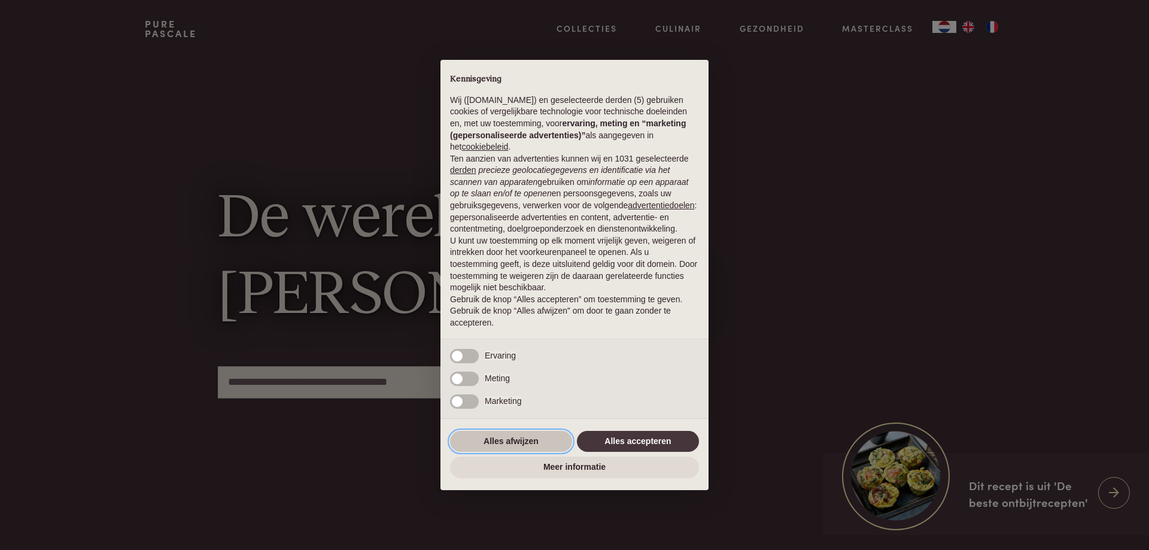
click at [515, 440] on button "Alles afwijzen" at bounding box center [511, 442] width 122 height 22
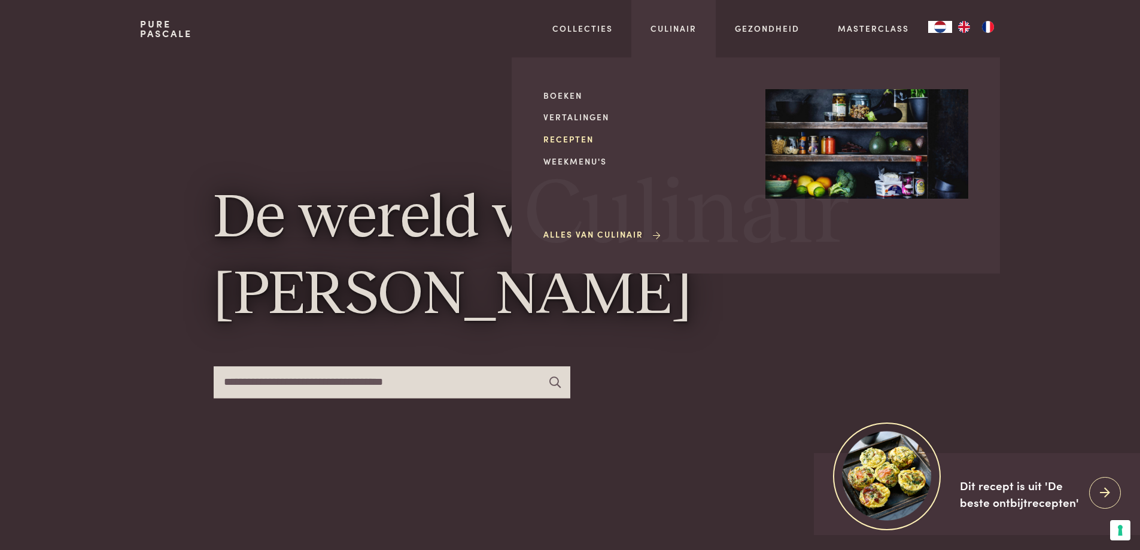
click at [582, 135] on link "Recepten" at bounding box center [644, 139] width 203 height 13
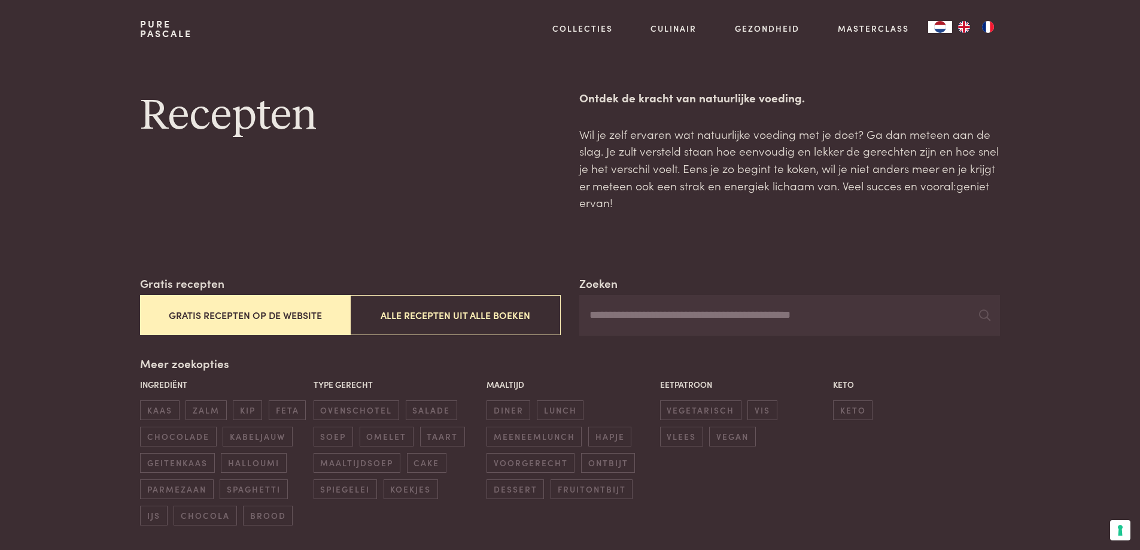
click at [309, 315] on button "Gratis recepten op de website" at bounding box center [245, 315] width 210 height 40
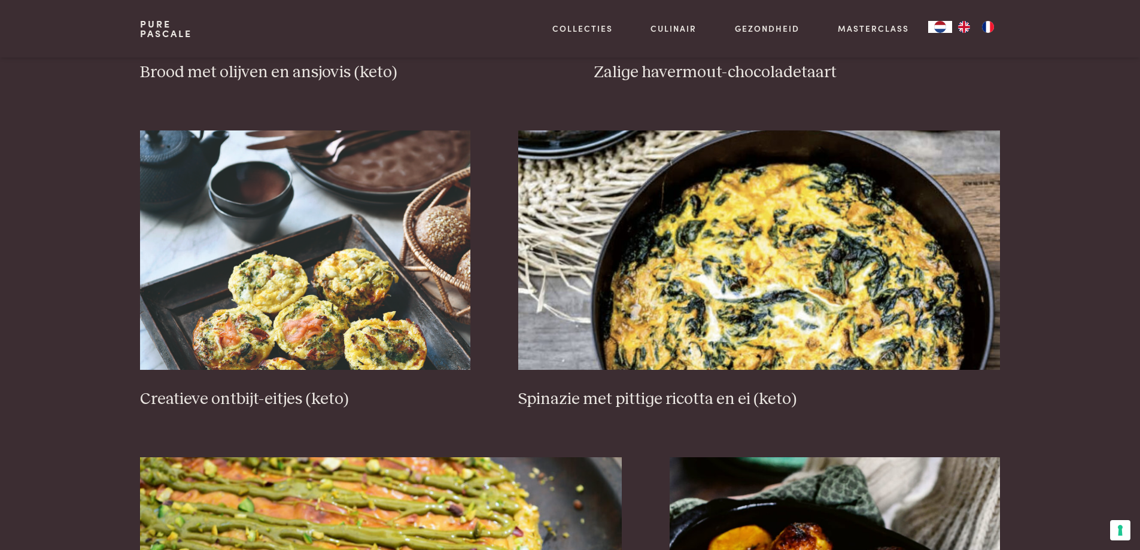
scroll to position [813, 0]
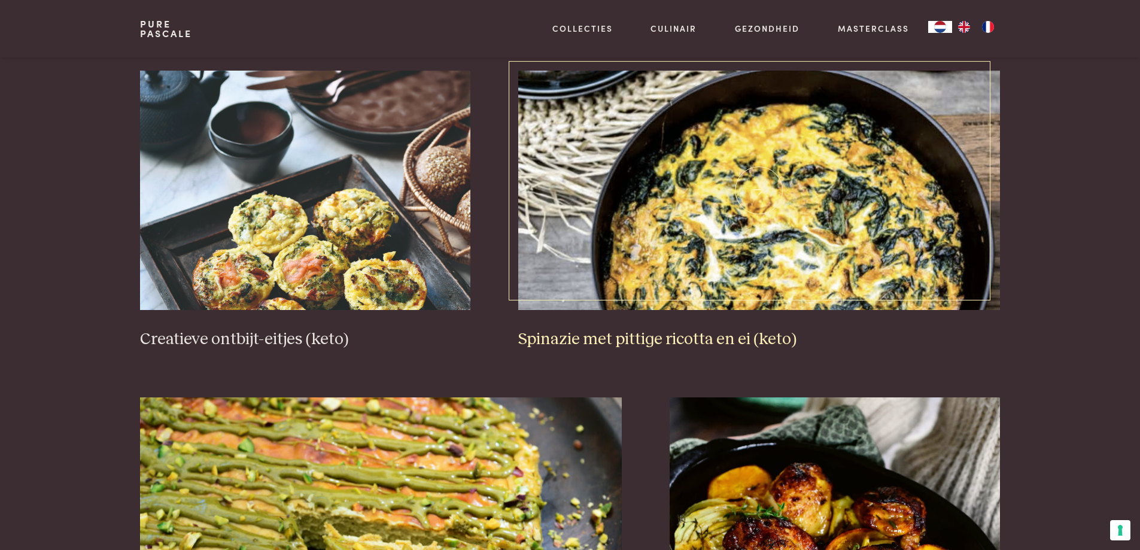
click at [757, 300] on img at bounding box center [759, 190] width 482 height 239
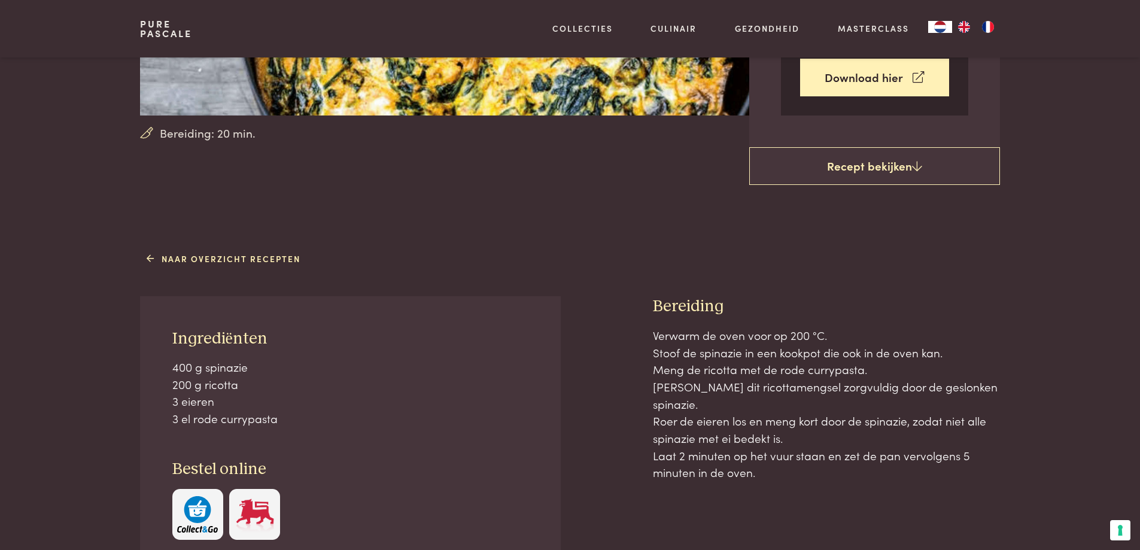
scroll to position [359, 0]
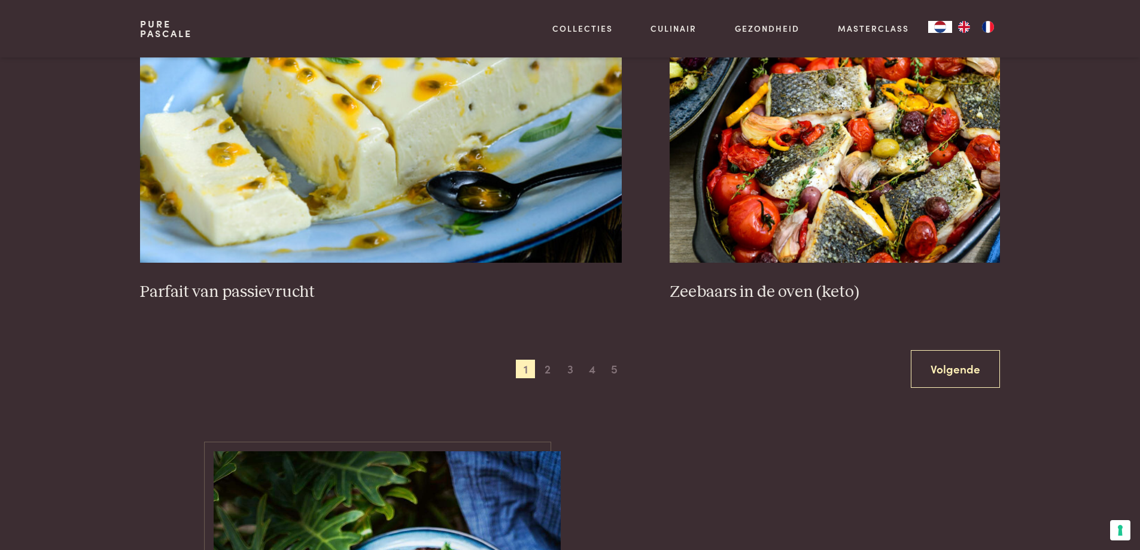
scroll to position [2189, 0]
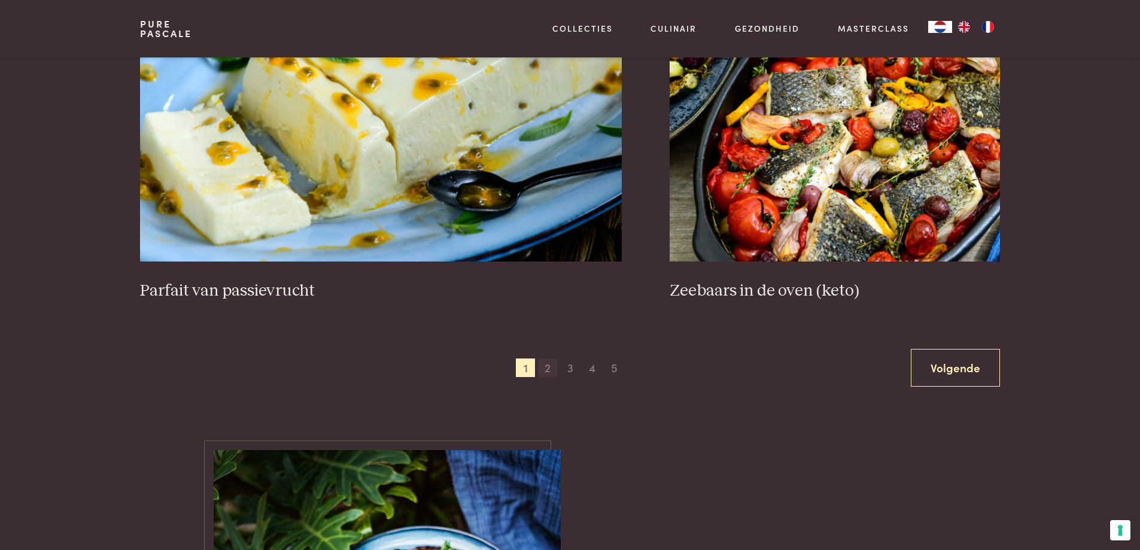
click at [552, 372] on span "2" at bounding box center [547, 367] width 19 height 19
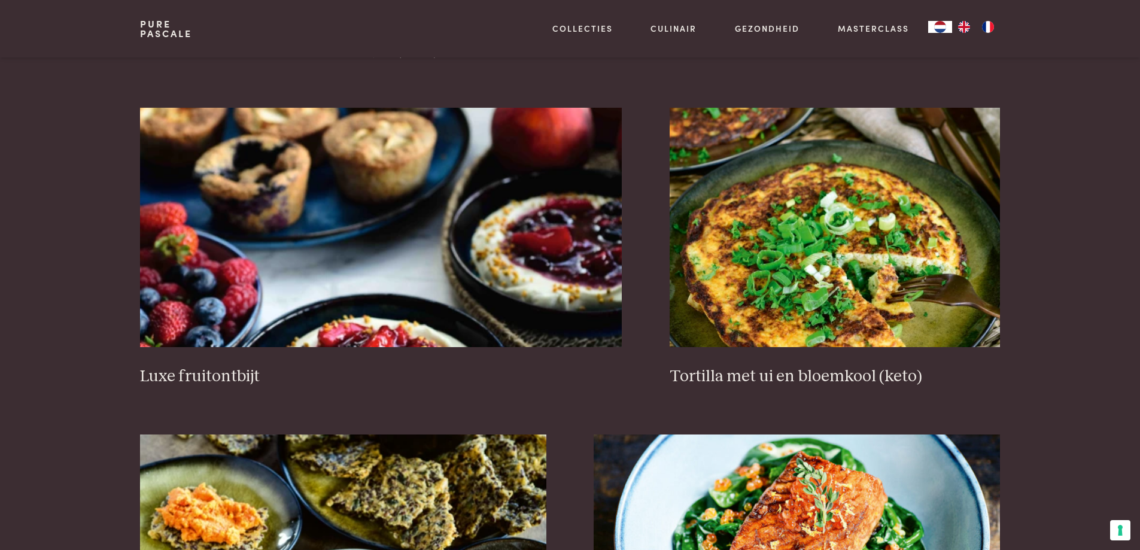
scroll to position [1112, 0]
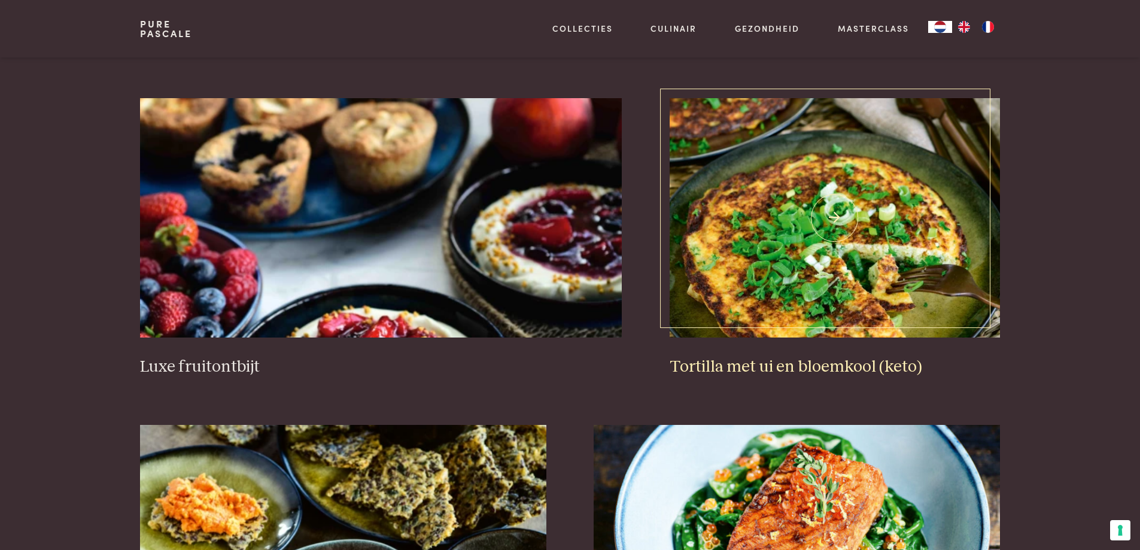
click at [802, 324] on img at bounding box center [835, 217] width 330 height 239
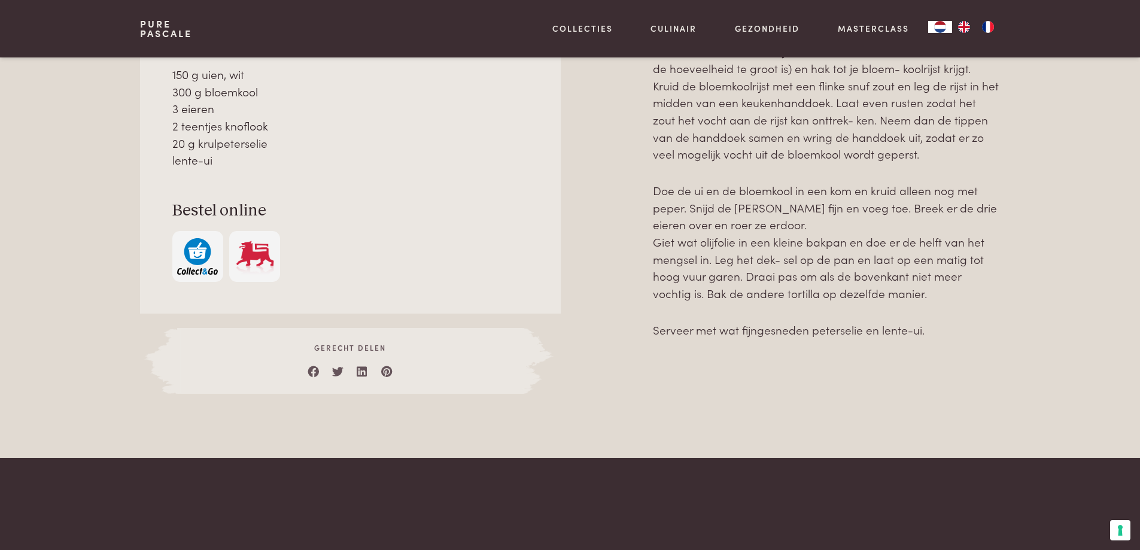
scroll to position [718, 0]
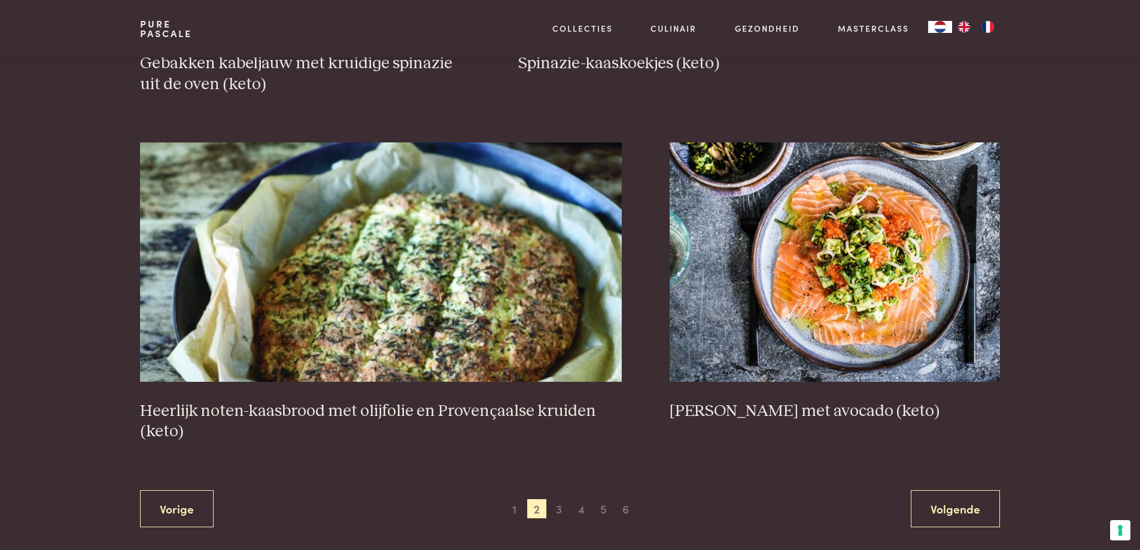
scroll to position [2070, 0]
click at [559, 509] on span "3" at bounding box center [558, 507] width 19 height 19
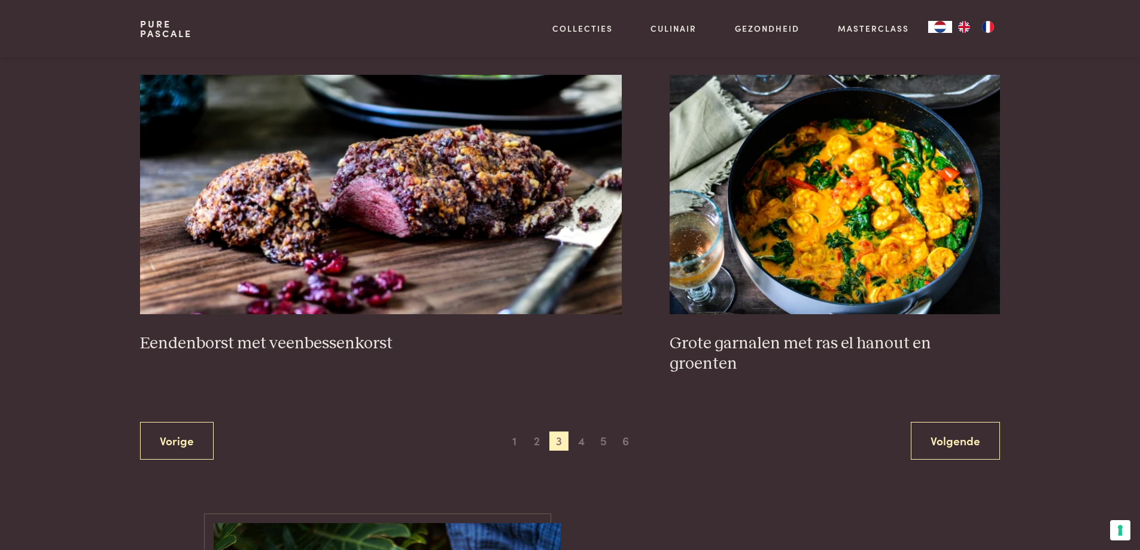
scroll to position [2249, 0]
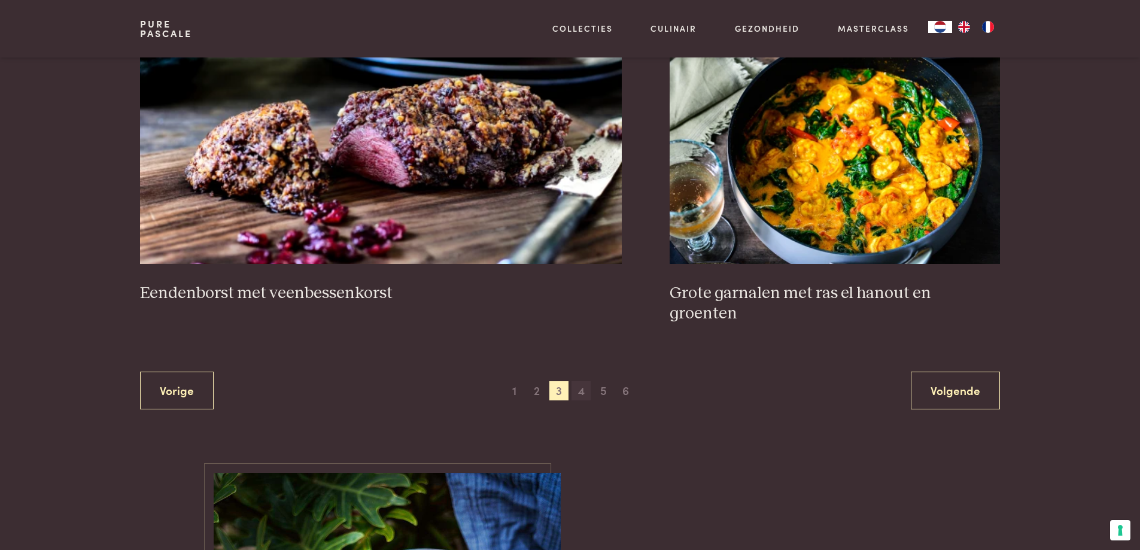
click at [586, 381] on span "4" at bounding box center [580, 390] width 19 height 19
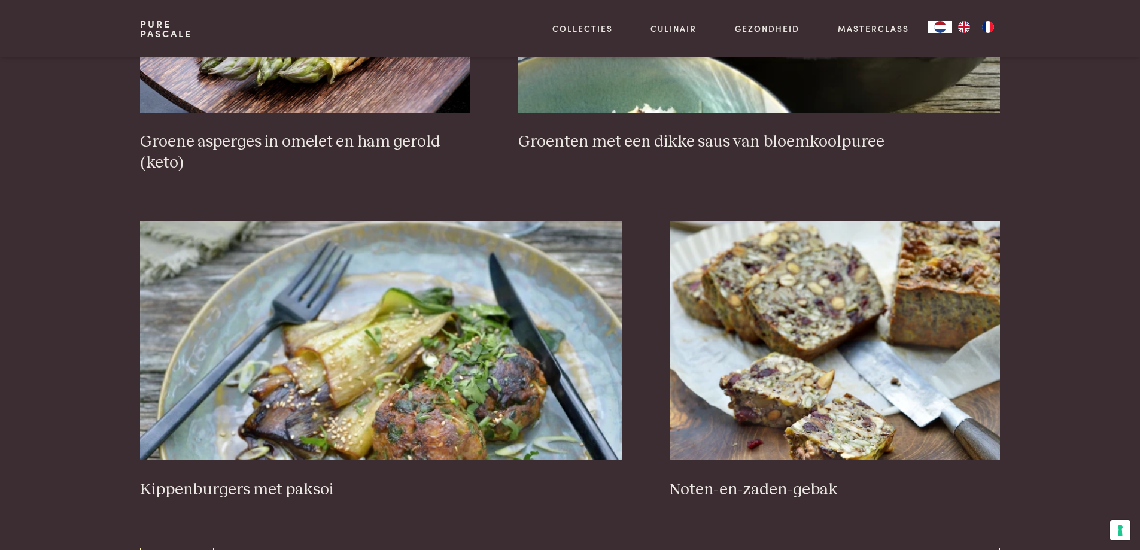
scroll to position [2070, 0]
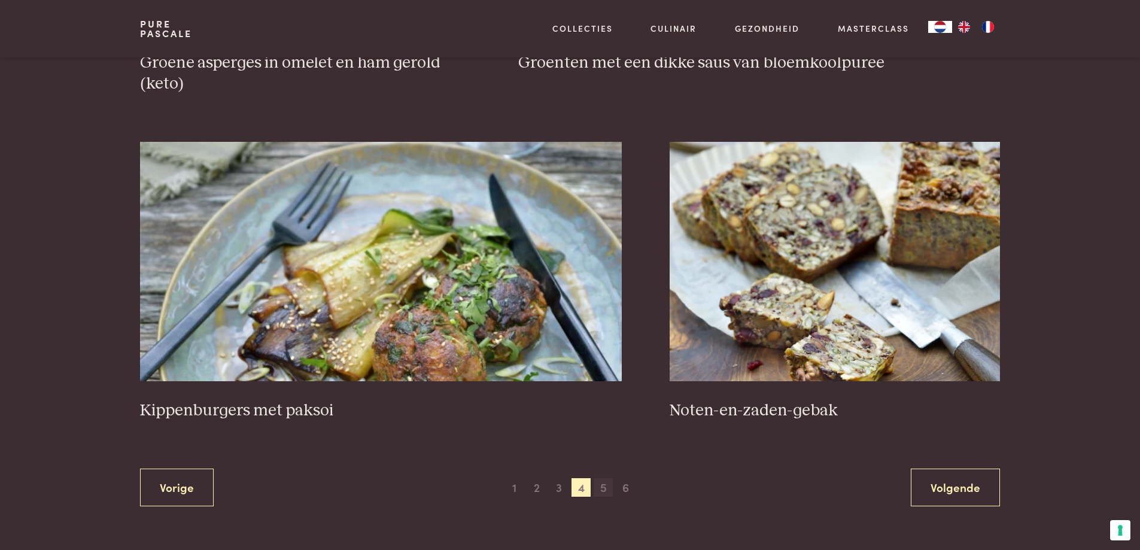
click at [602, 487] on span "5" at bounding box center [603, 487] width 19 height 19
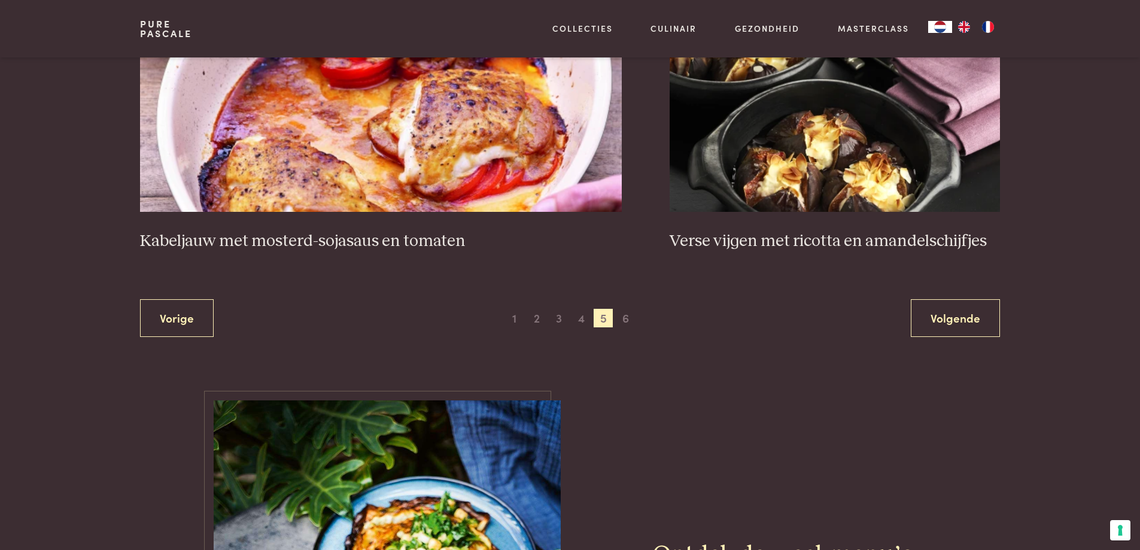
scroll to position [2249, 0]
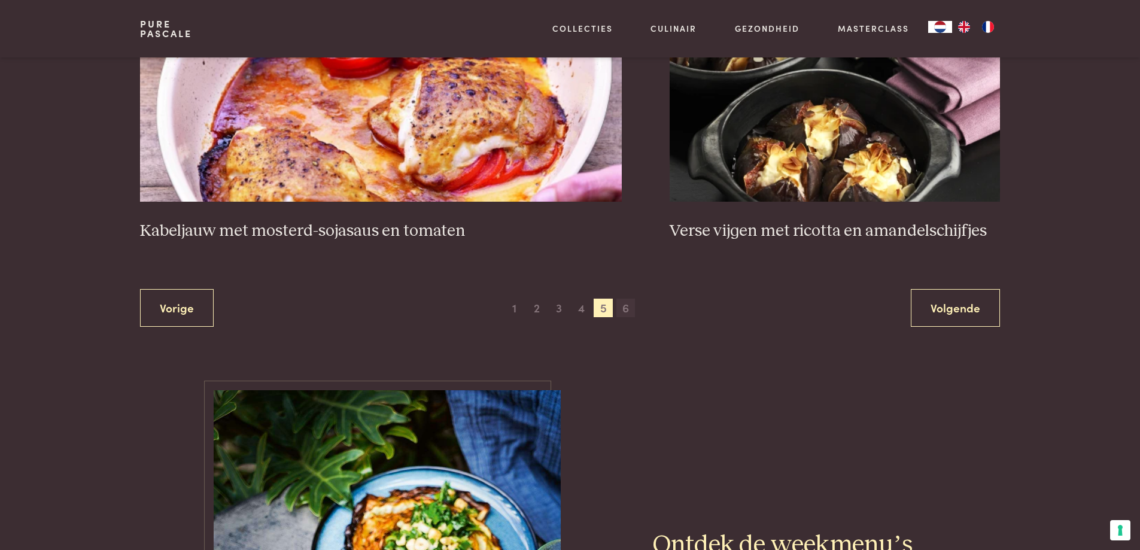
click at [626, 314] on span "6" at bounding box center [625, 308] width 19 height 19
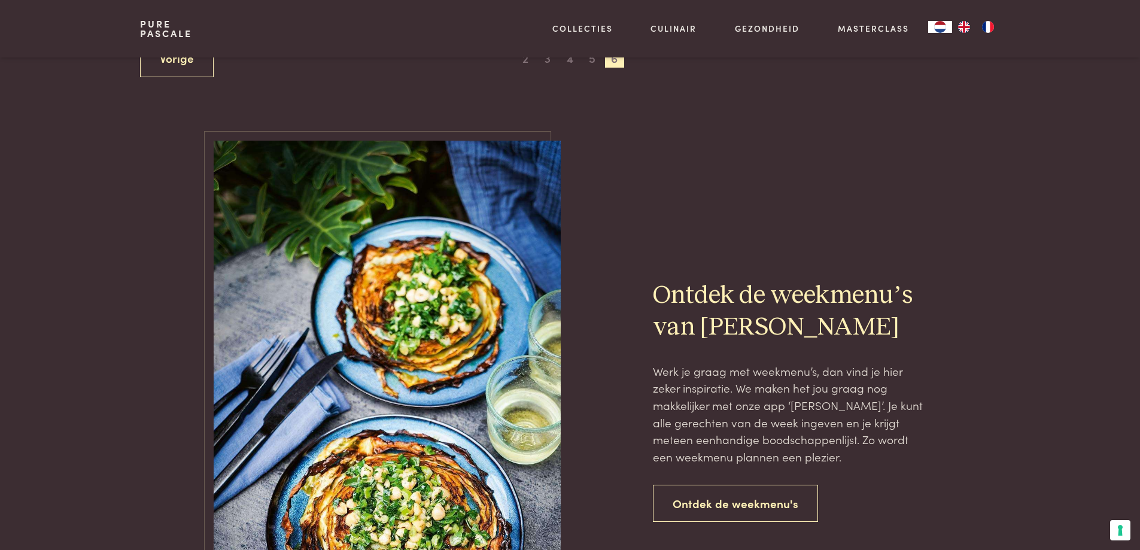
scroll to position [1052, 0]
